Goal: Task Accomplishment & Management: Use online tool/utility

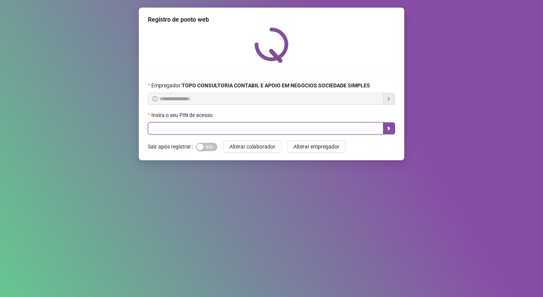
click at [192, 127] on input "text" at bounding box center [266, 128] width 236 height 12
type input "*****"
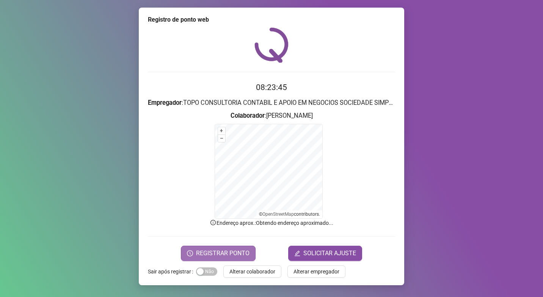
click at [209, 253] on span "REGISTRAR PONTO" at bounding box center [222, 253] width 53 height 9
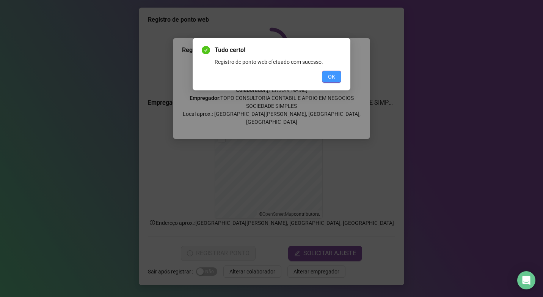
click at [337, 76] on button "OK" at bounding box center [331, 77] width 19 height 12
